Goal: Navigation & Orientation: Find specific page/section

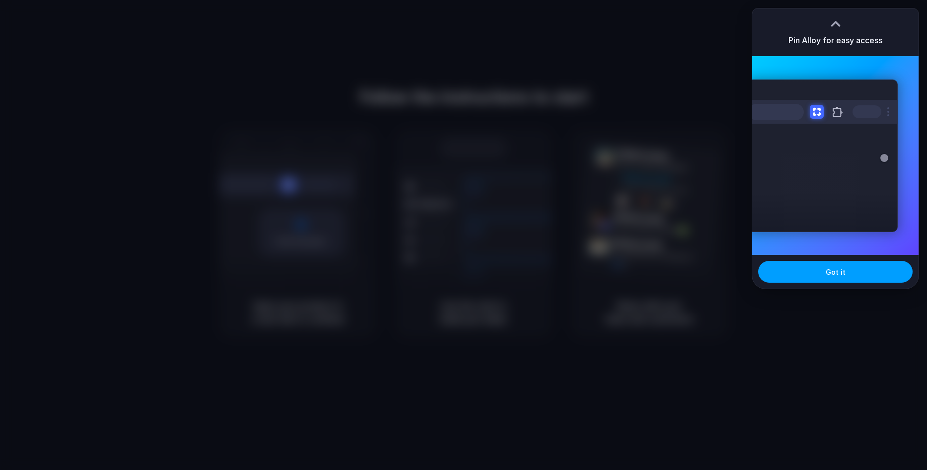
click at [837, 275] on span "Got it" at bounding box center [836, 272] width 20 height 10
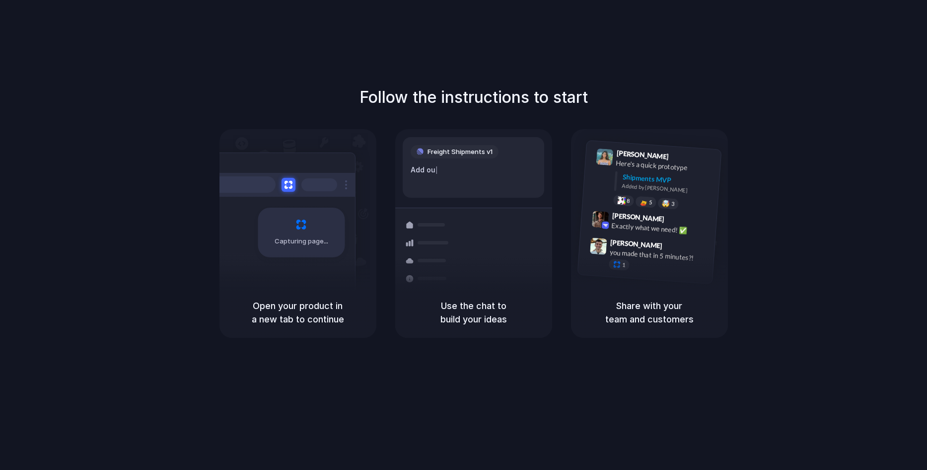
click at [767, 67] on div "Follow the instructions to start Capturing page Open your product in a new tab …" at bounding box center [473, 245] width 947 height 490
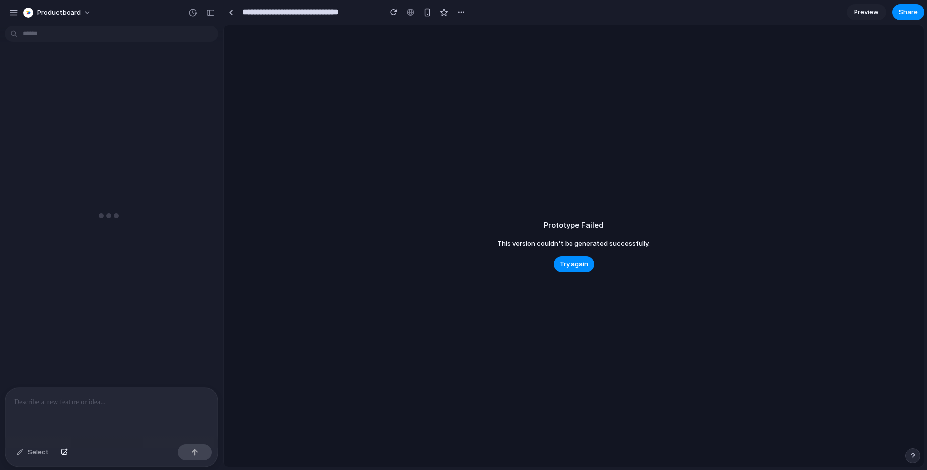
scroll to position [0, 9]
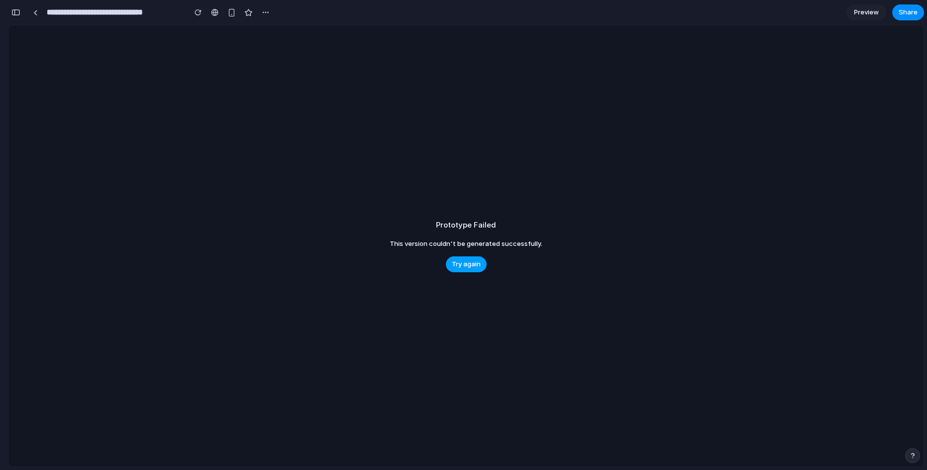
click at [465, 265] on span "Try again" at bounding box center [466, 264] width 29 height 10
click at [470, 263] on span "Try again" at bounding box center [466, 264] width 29 height 10
click at [37, 15] on link at bounding box center [35, 12] width 15 height 15
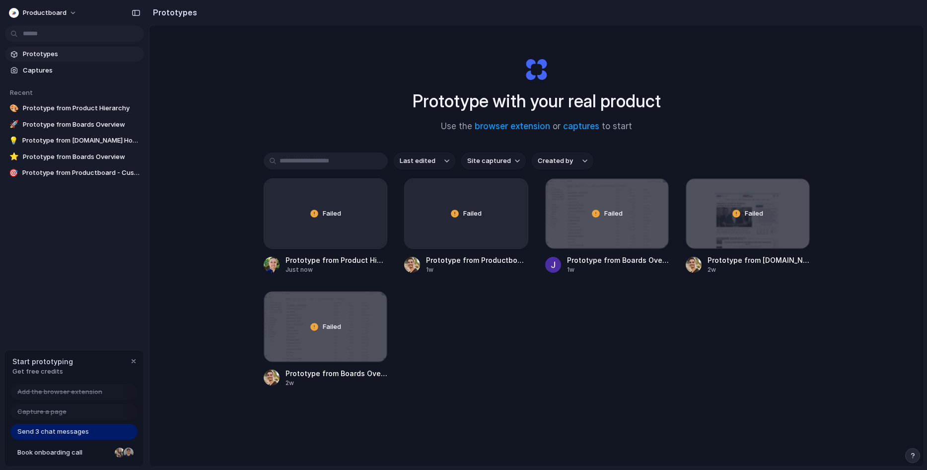
drag, startPoint x: 131, startPoint y: 86, endPoint x: 196, endPoint y: 85, distance: 65.0
click at [66, 141] on span "Prototype from [DOMAIN_NAME] Homepage" at bounding box center [81, 141] width 118 height 10
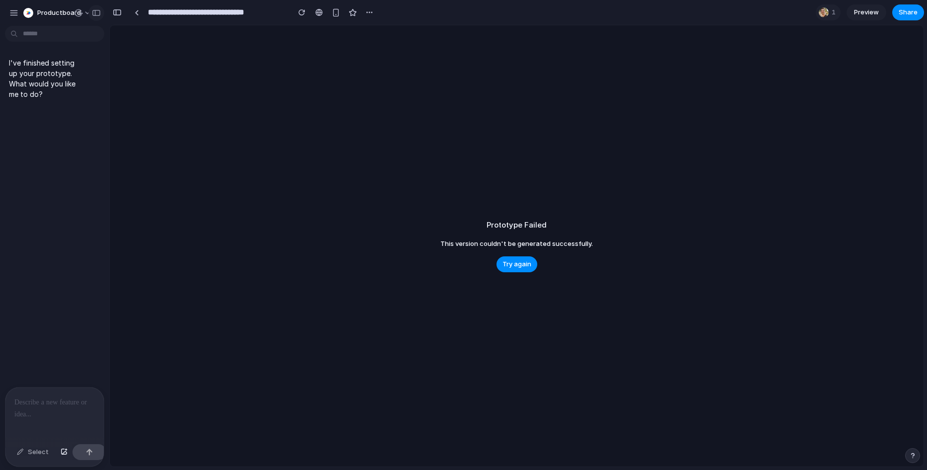
click at [96, 13] on div "button" at bounding box center [96, 12] width 9 height 7
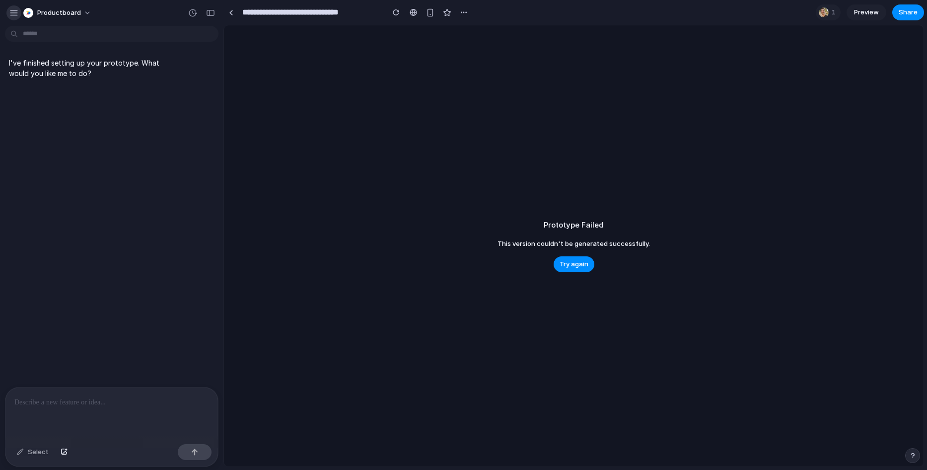
click at [13, 13] on div "button" at bounding box center [13, 12] width 9 height 9
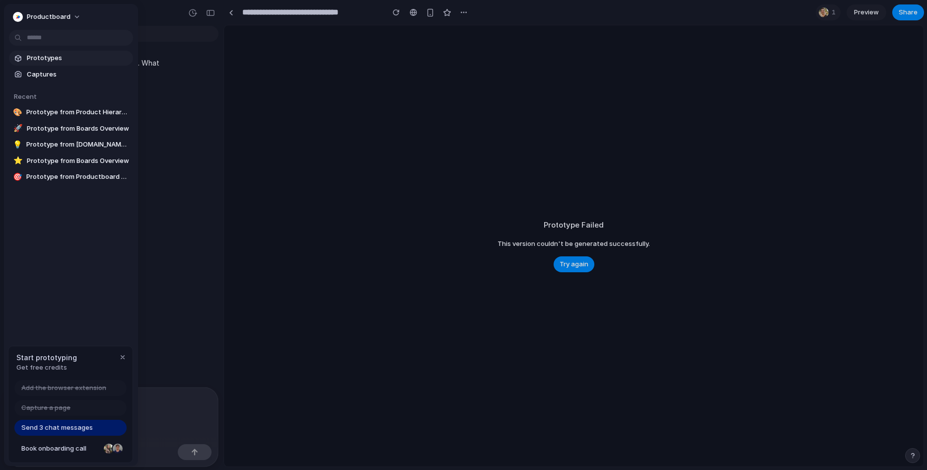
click at [45, 55] on span "Prototypes" at bounding box center [78, 58] width 102 height 10
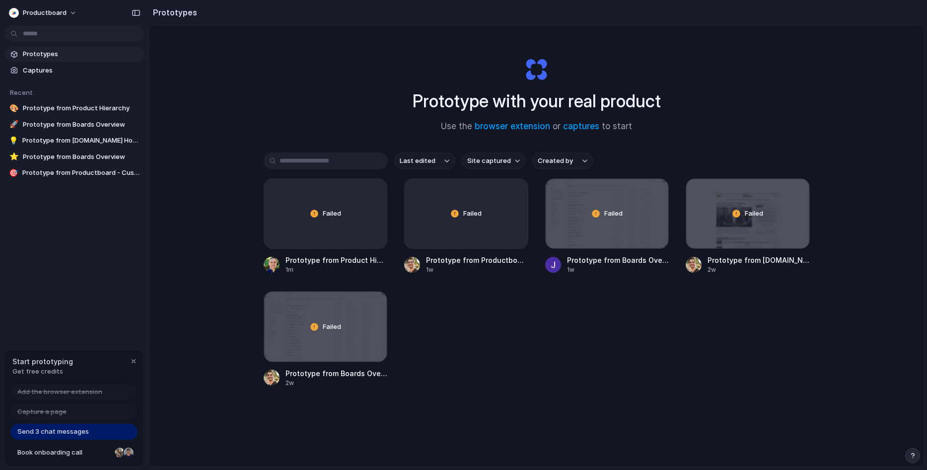
click at [487, 278] on div "Failed Prototype from Product Hierarchy 1m Failed Prototype from Productboard -…" at bounding box center [537, 282] width 546 height 209
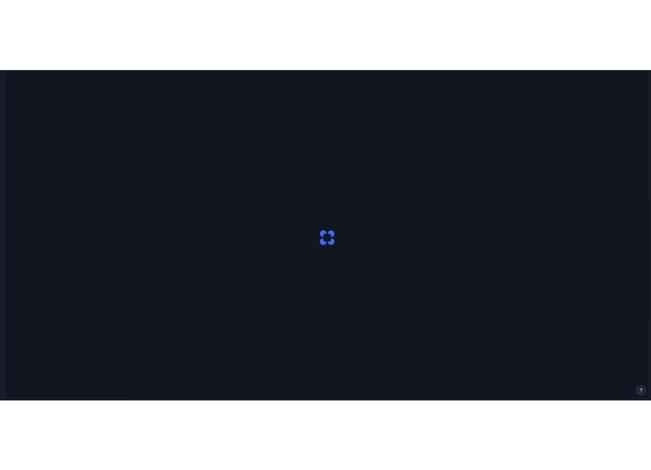
scroll to position [0, 9]
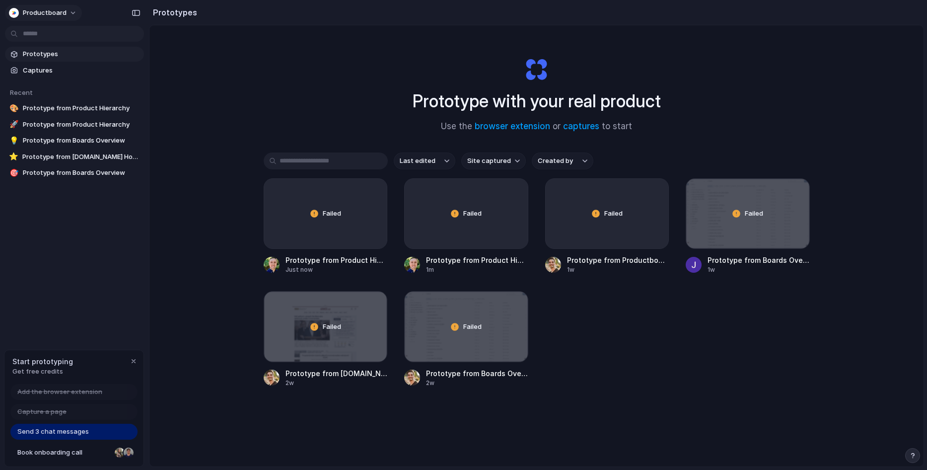
click at [71, 10] on button "productboard" at bounding box center [43, 13] width 77 height 16
click at [45, 82] on span "Sign out" at bounding box center [36, 83] width 26 height 10
